Goal: Navigation & Orientation: Find specific page/section

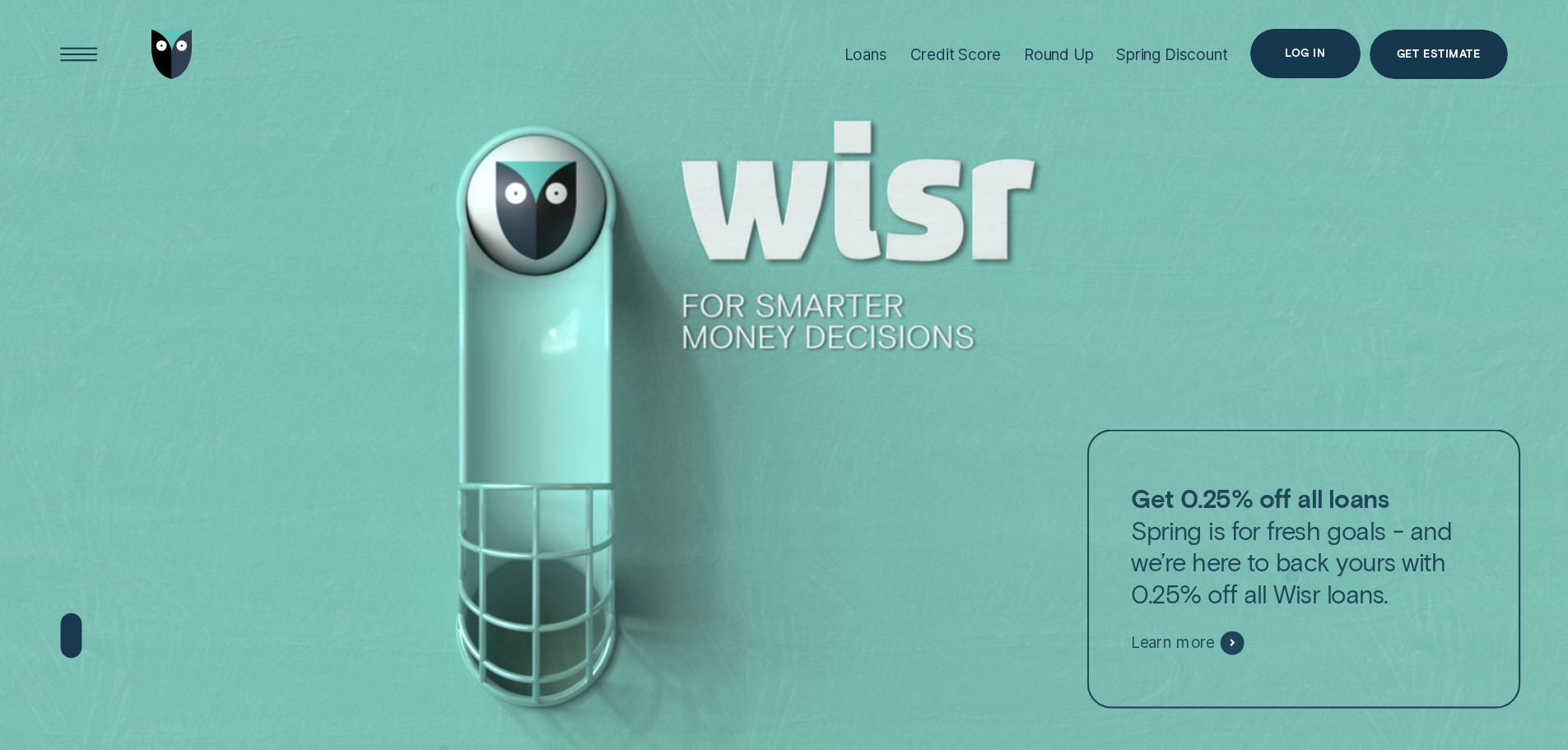
click at [1345, 52] on div "Log in" at bounding box center [1304, 53] width 109 height 50
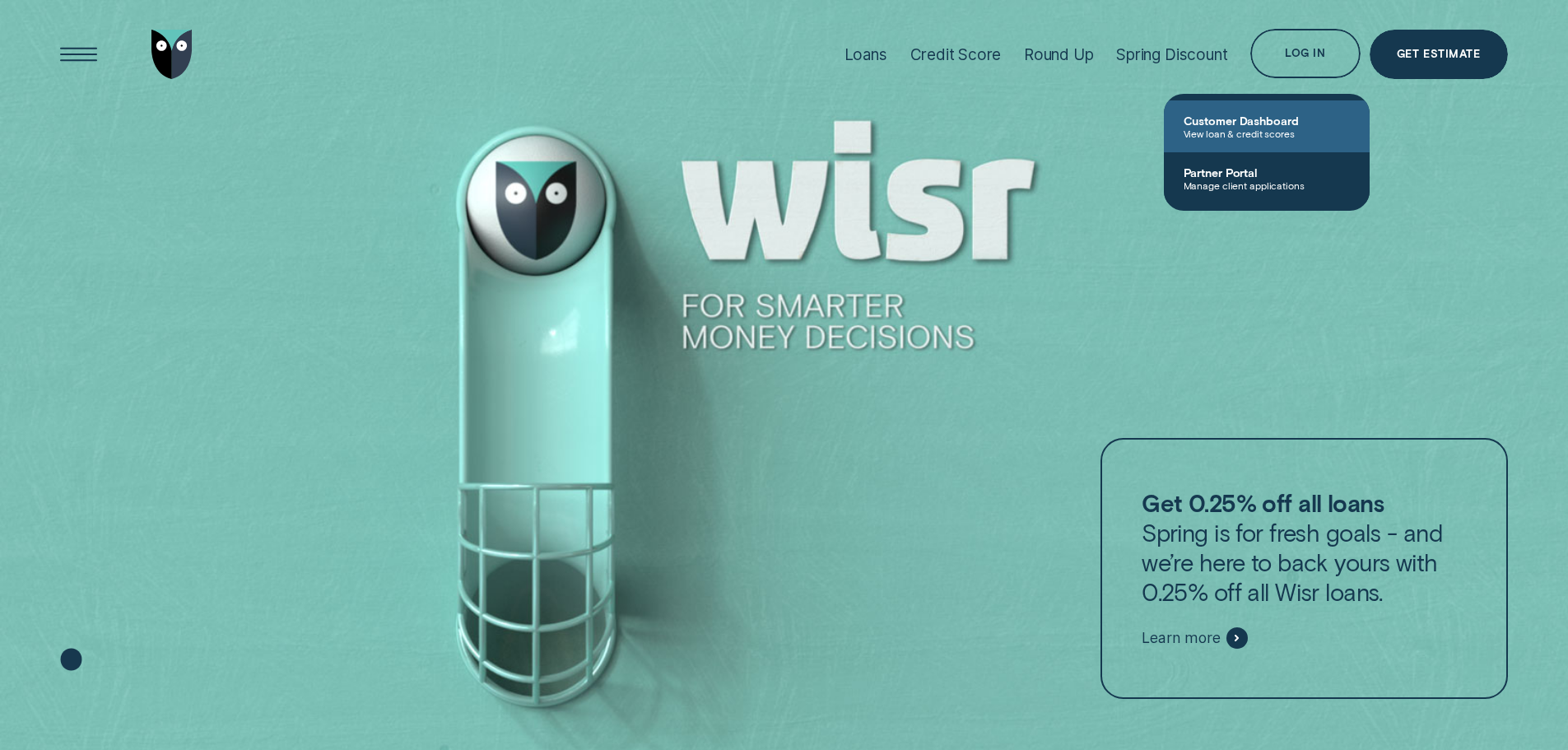
click at [1263, 129] on span "View loan & credit scores" at bounding box center [1266, 133] width 166 height 12
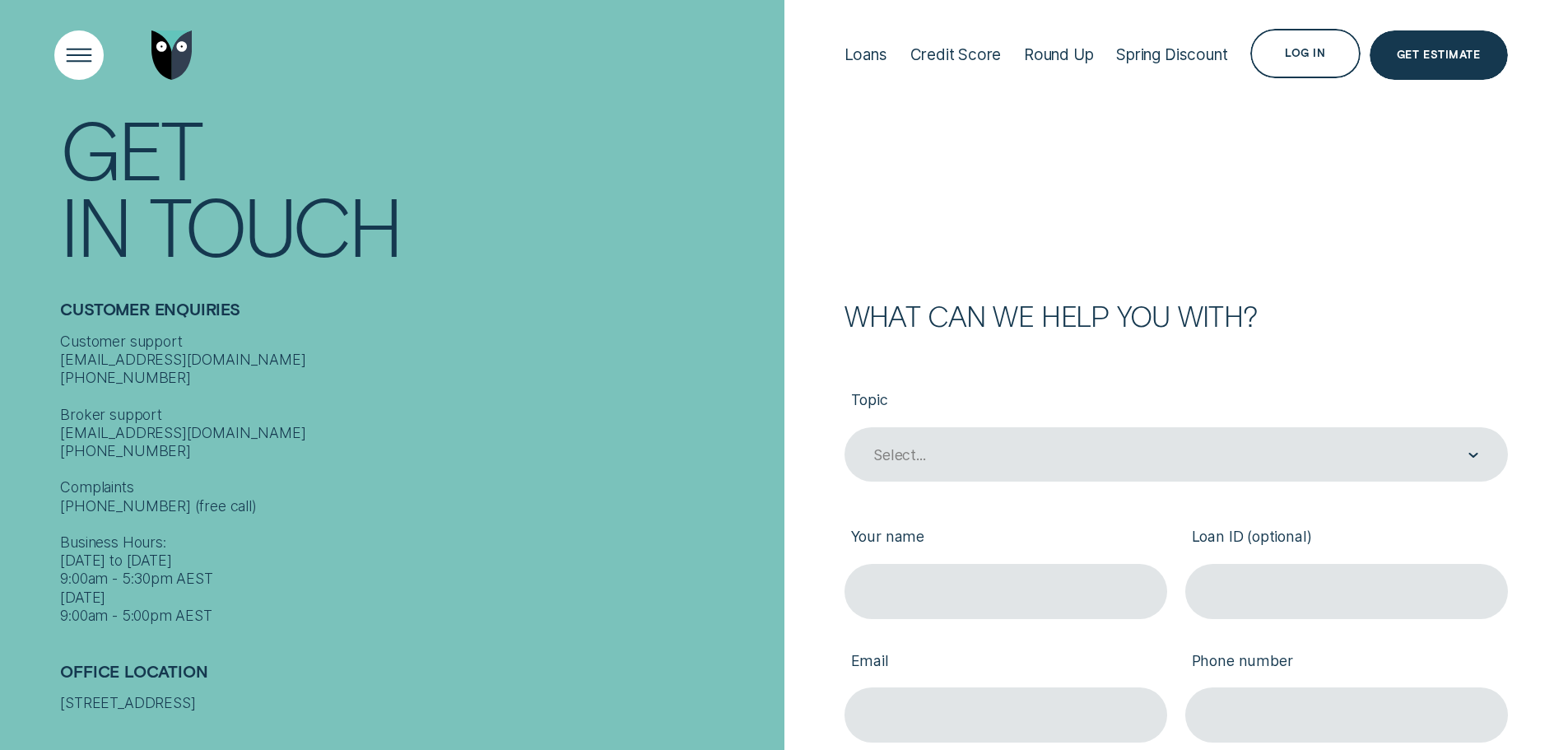
click at [98, 55] on div "Open Menu" at bounding box center [78, 54] width 70 height 70
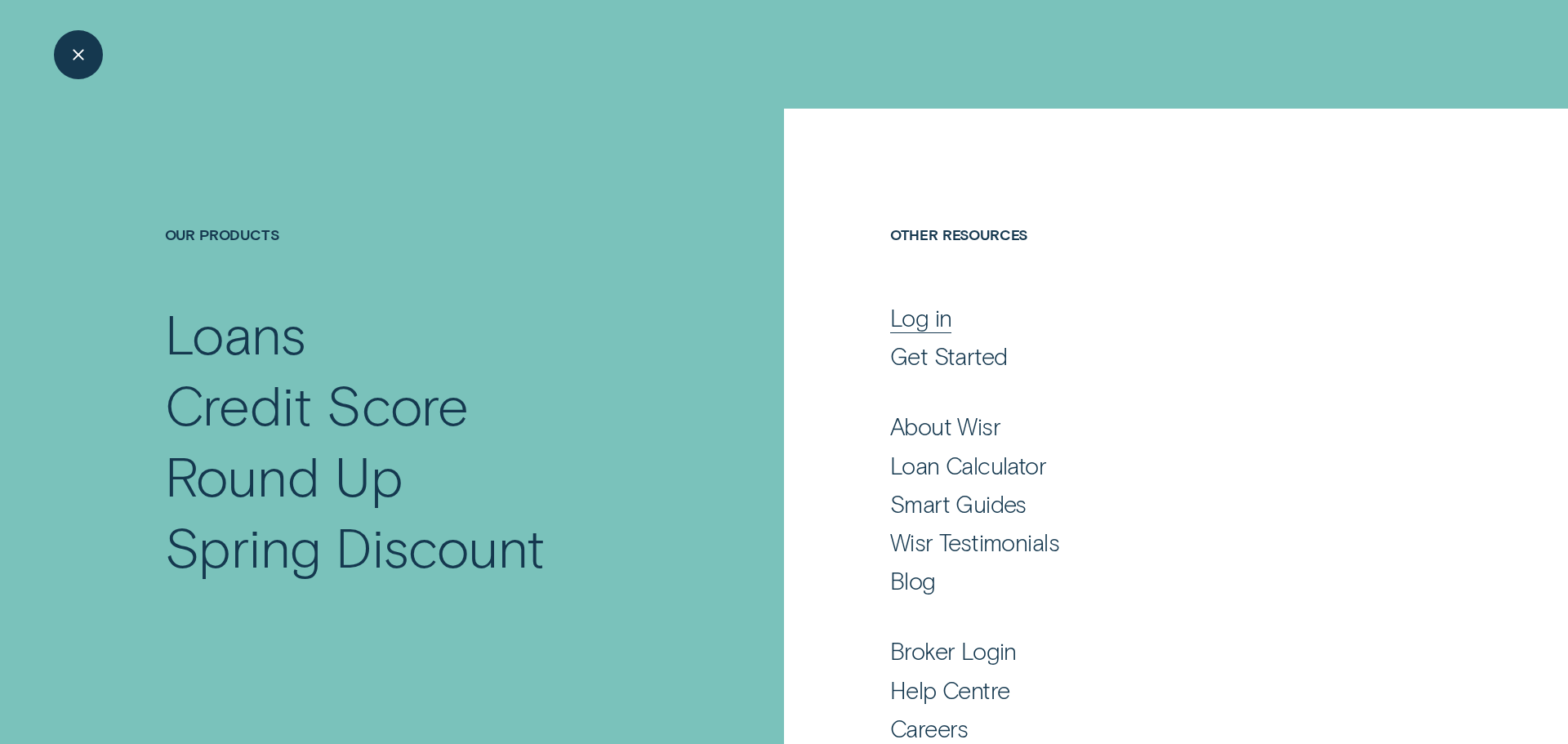
click at [909, 309] on div "Log in" at bounding box center [921, 318] width 62 height 29
